Goal: Task Accomplishment & Management: Manage account settings

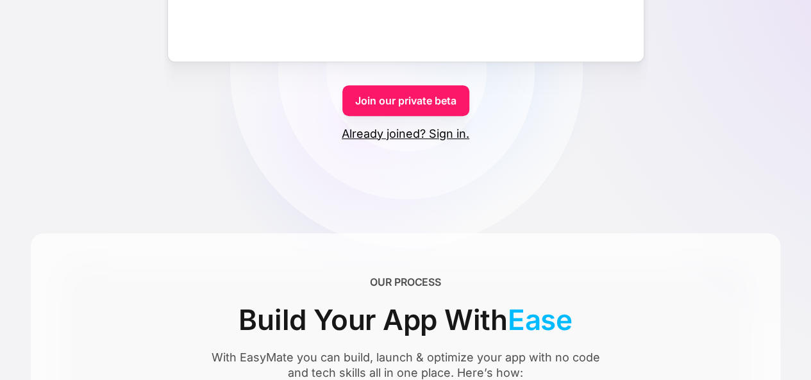
scroll to position [315, 0]
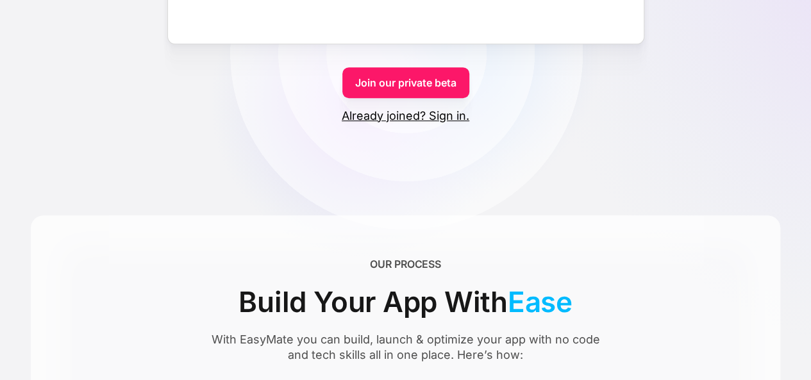
click at [394, 117] on link "Already joined? Sign in." at bounding box center [406, 115] width 128 height 15
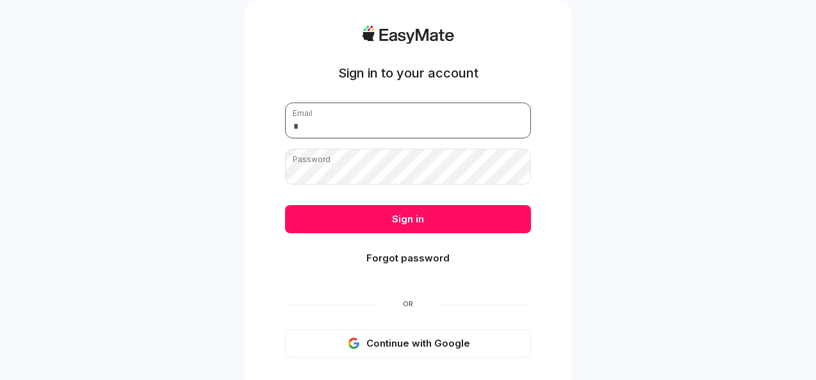
click at [334, 122] on input "email" at bounding box center [408, 121] width 246 height 36
type input "**********"
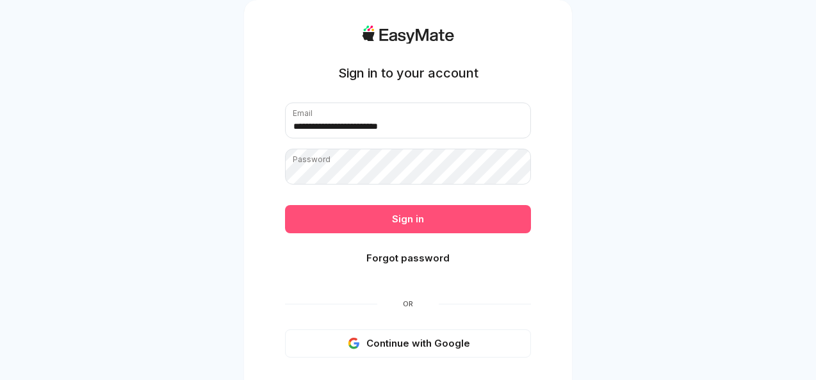
click at [383, 221] on button "Sign in" at bounding box center [408, 219] width 246 height 28
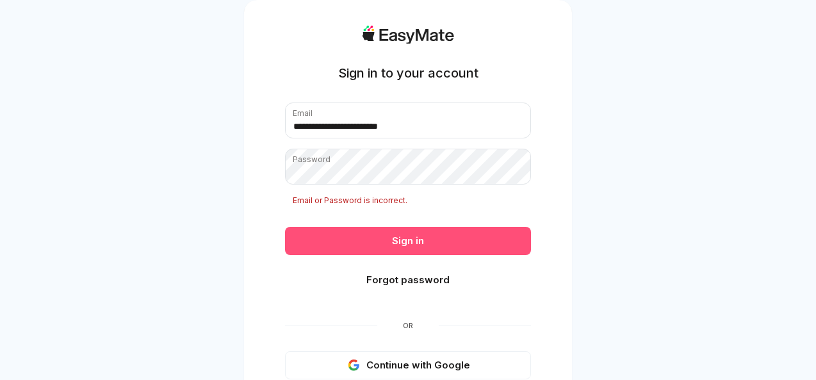
click at [377, 234] on button "Sign in" at bounding box center [408, 241] width 246 height 28
